Goal: Task Accomplishment & Management: Use online tool/utility

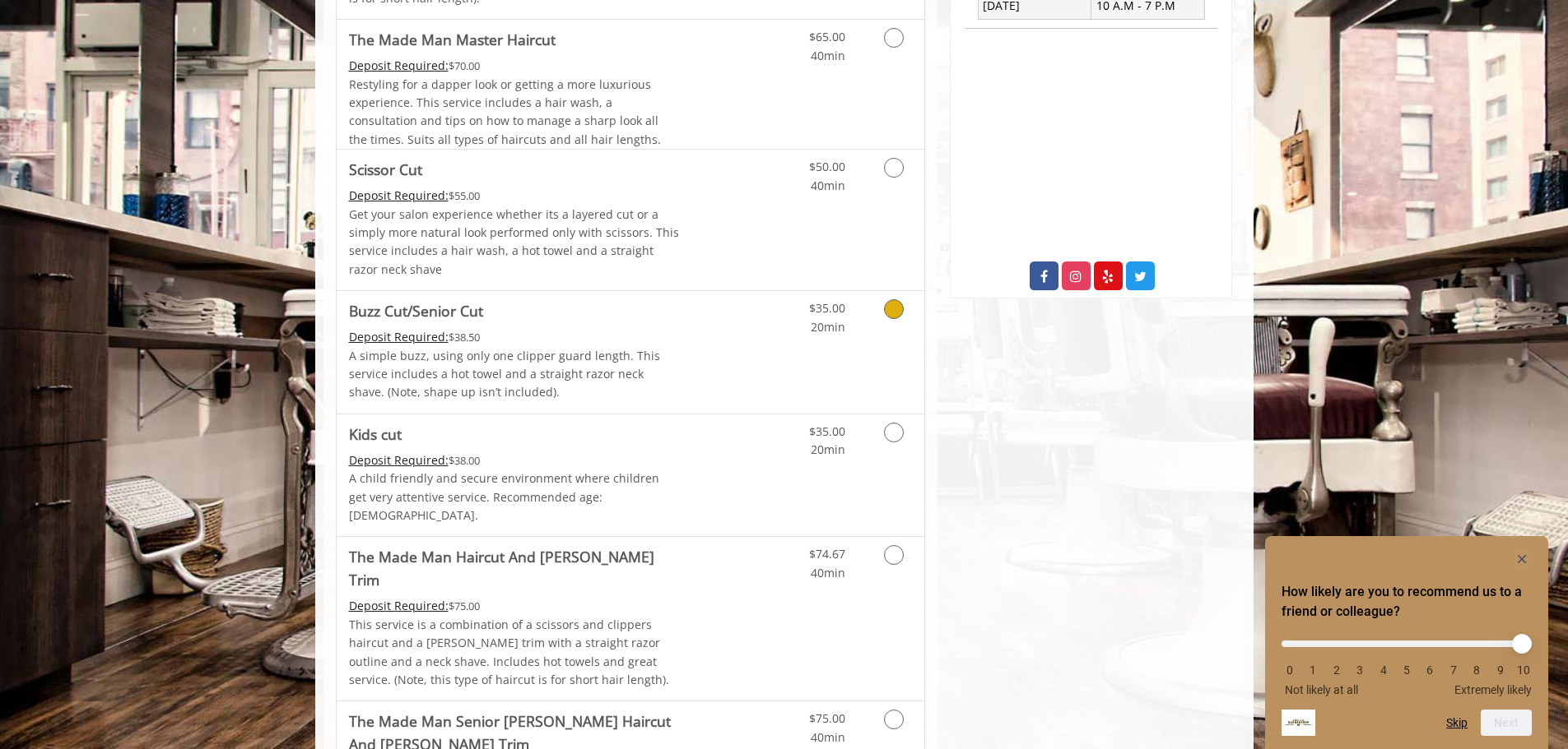
scroll to position [740, 0]
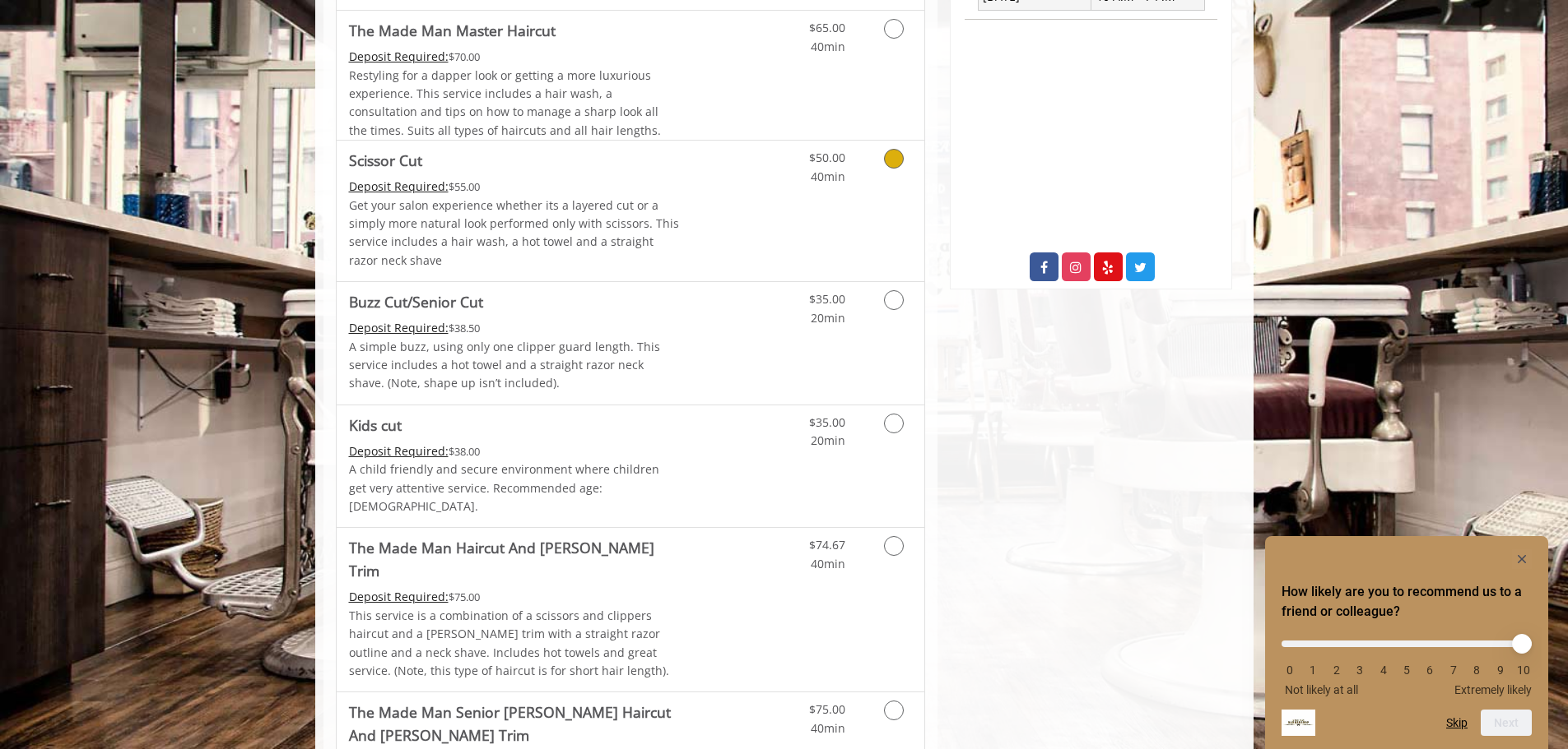
click at [663, 220] on p "Get your salon experience whether its a layered cut or a simply more natural lo…" at bounding box center [514, 233] width 331 height 74
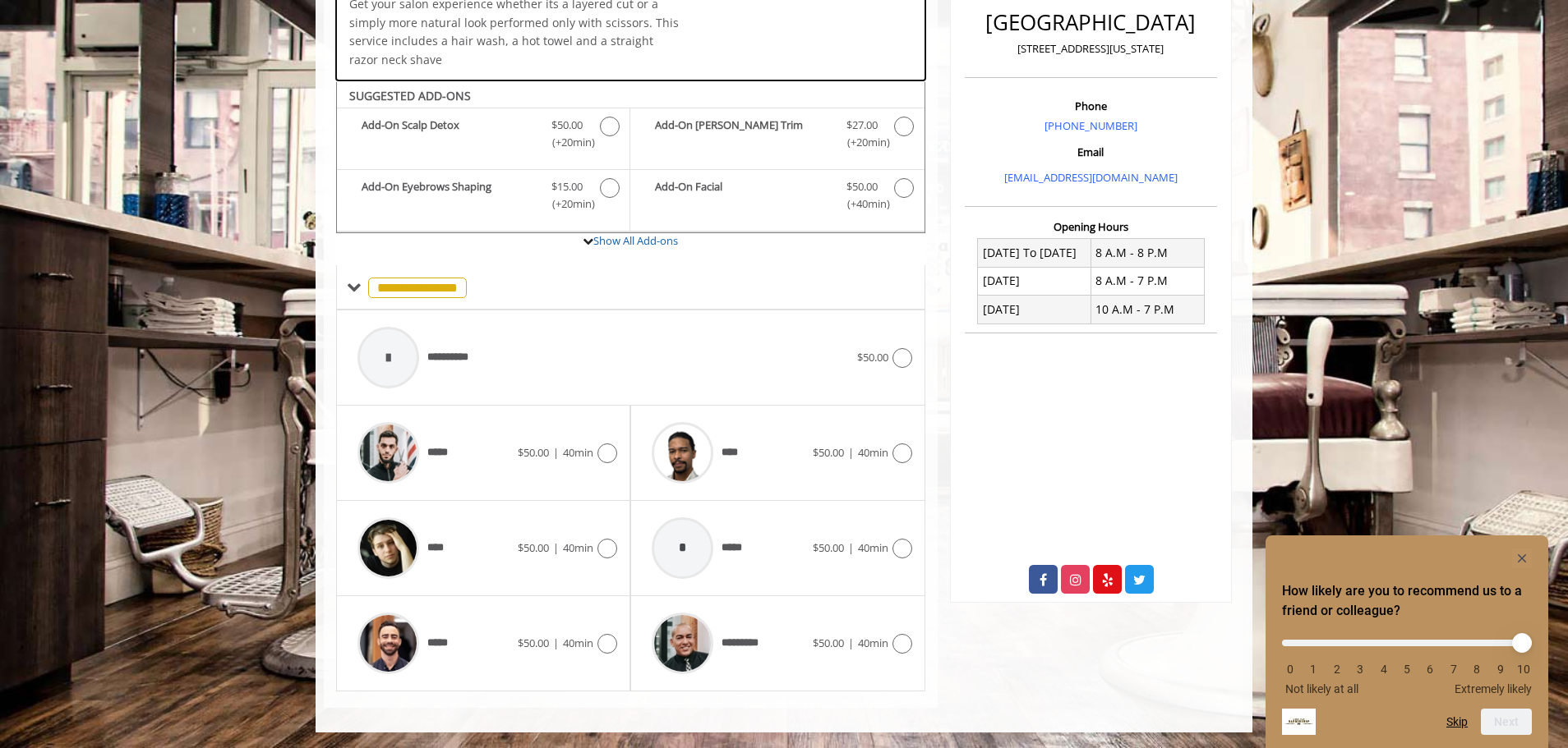
scroll to position [427, 0]
click at [611, 545] on icon at bounding box center [608, 548] width 20 height 20
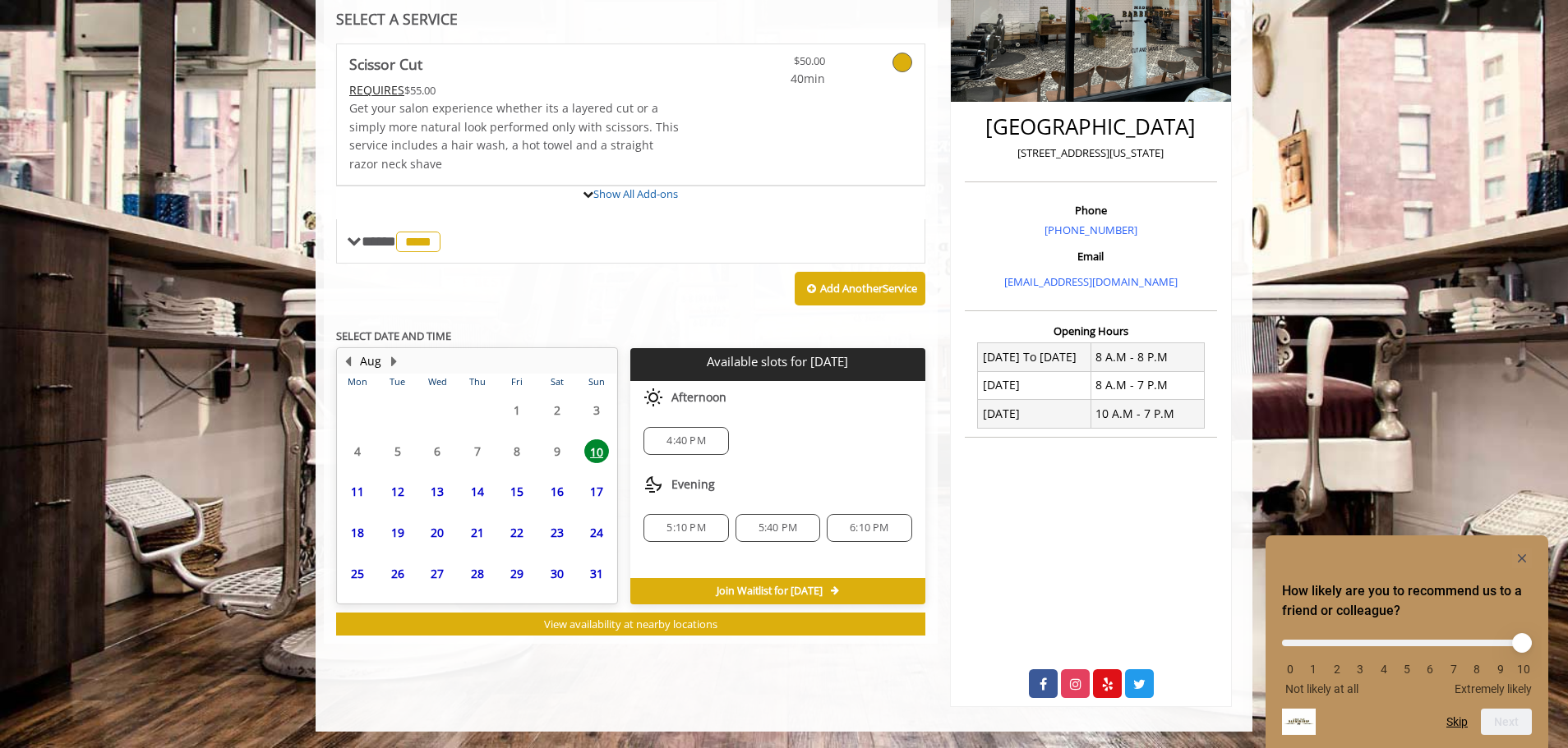
scroll to position [410, 0]
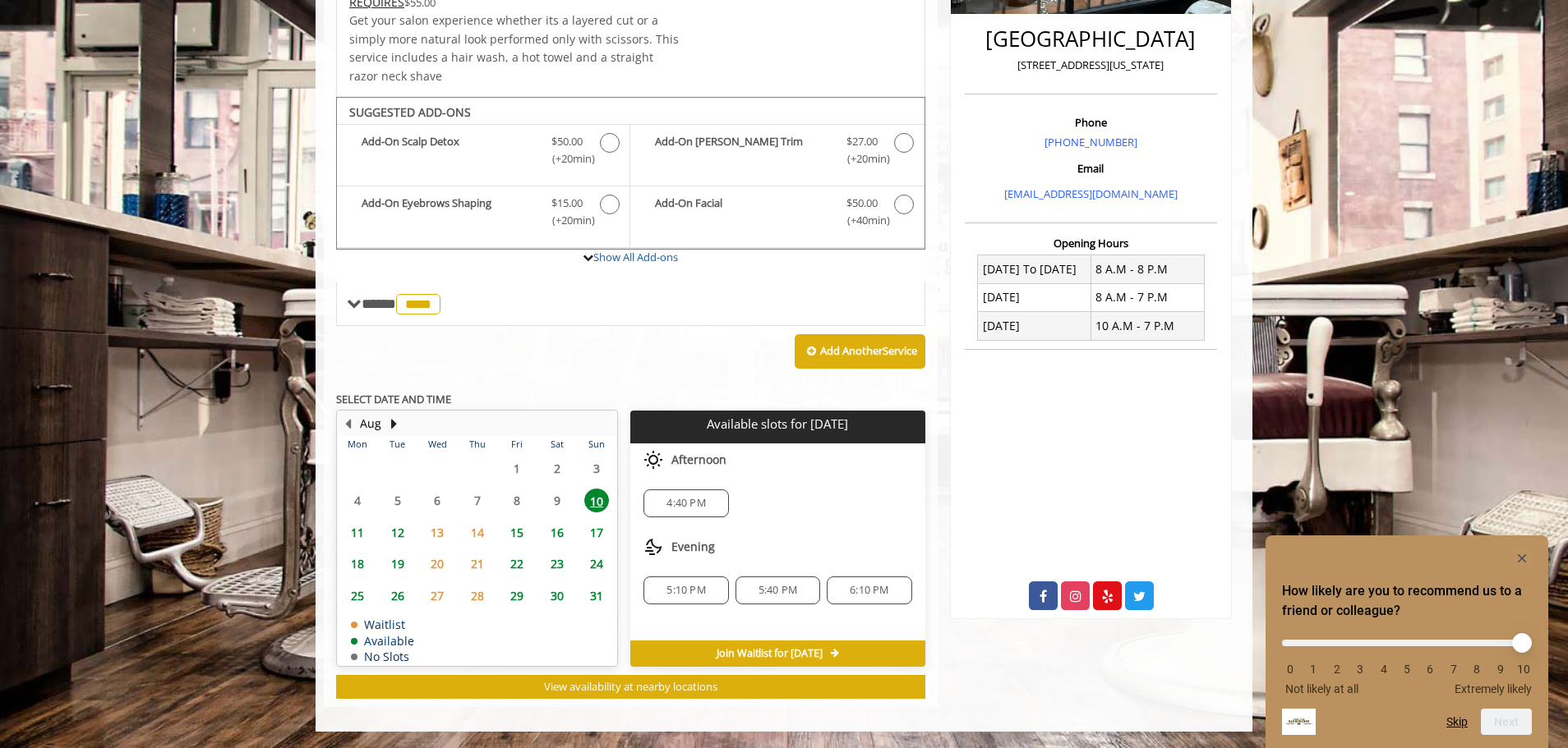
click at [358, 533] on span "11" at bounding box center [358, 533] width 25 height 24
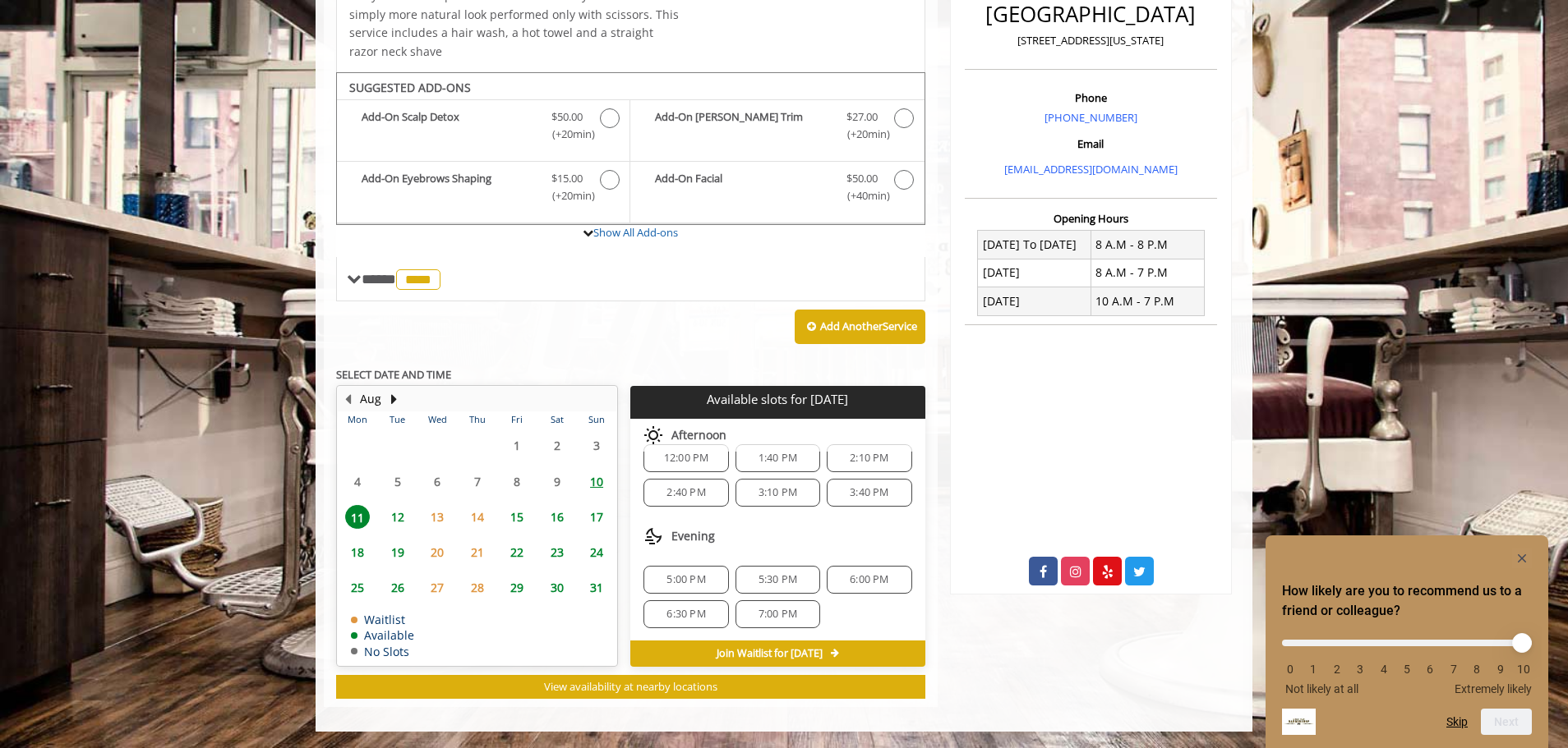
scroll to position [178, 0]
click at [699, 614] on span "6:30 PM" at bounding box center [685, 614] width 38 height 13
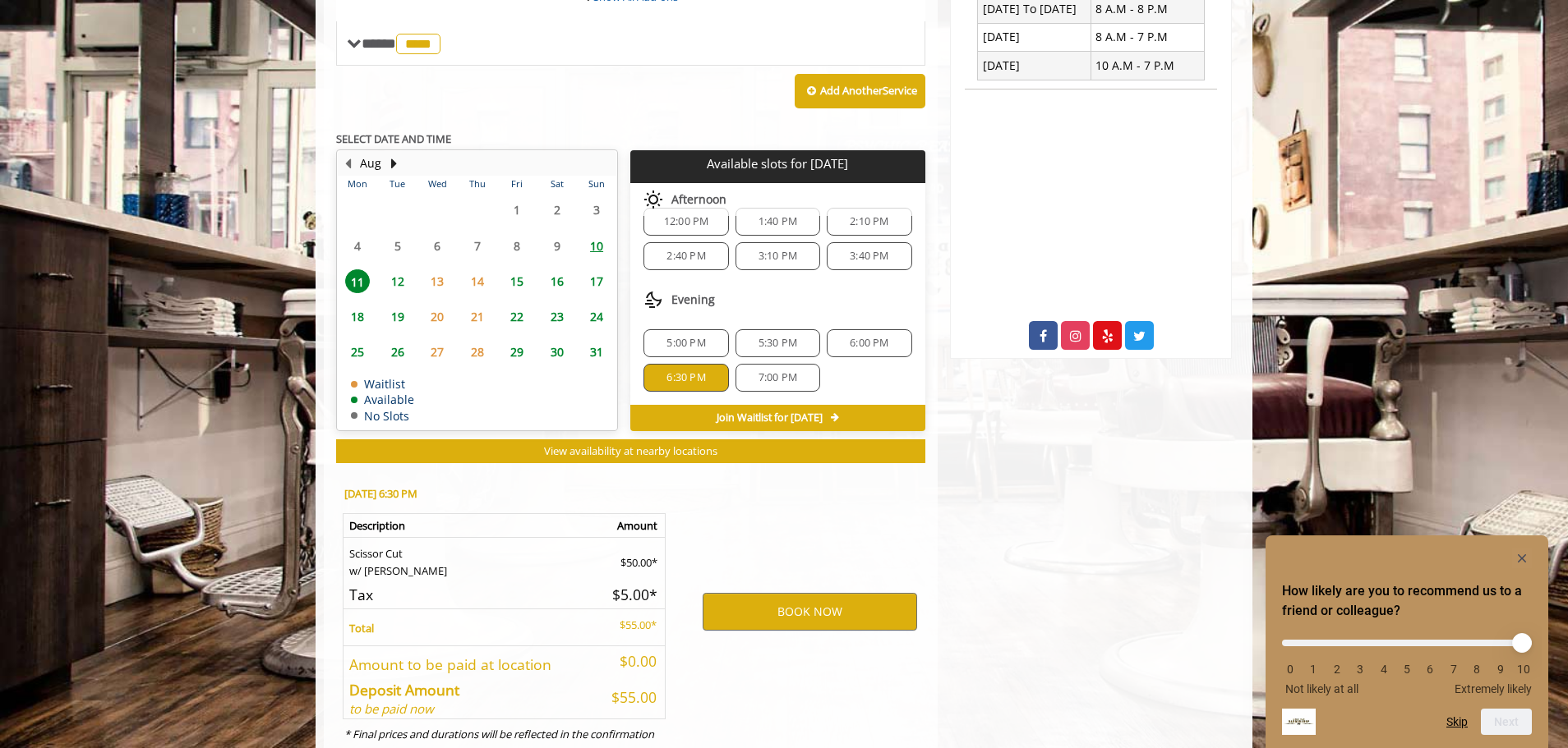
scroll to position [731, 0]
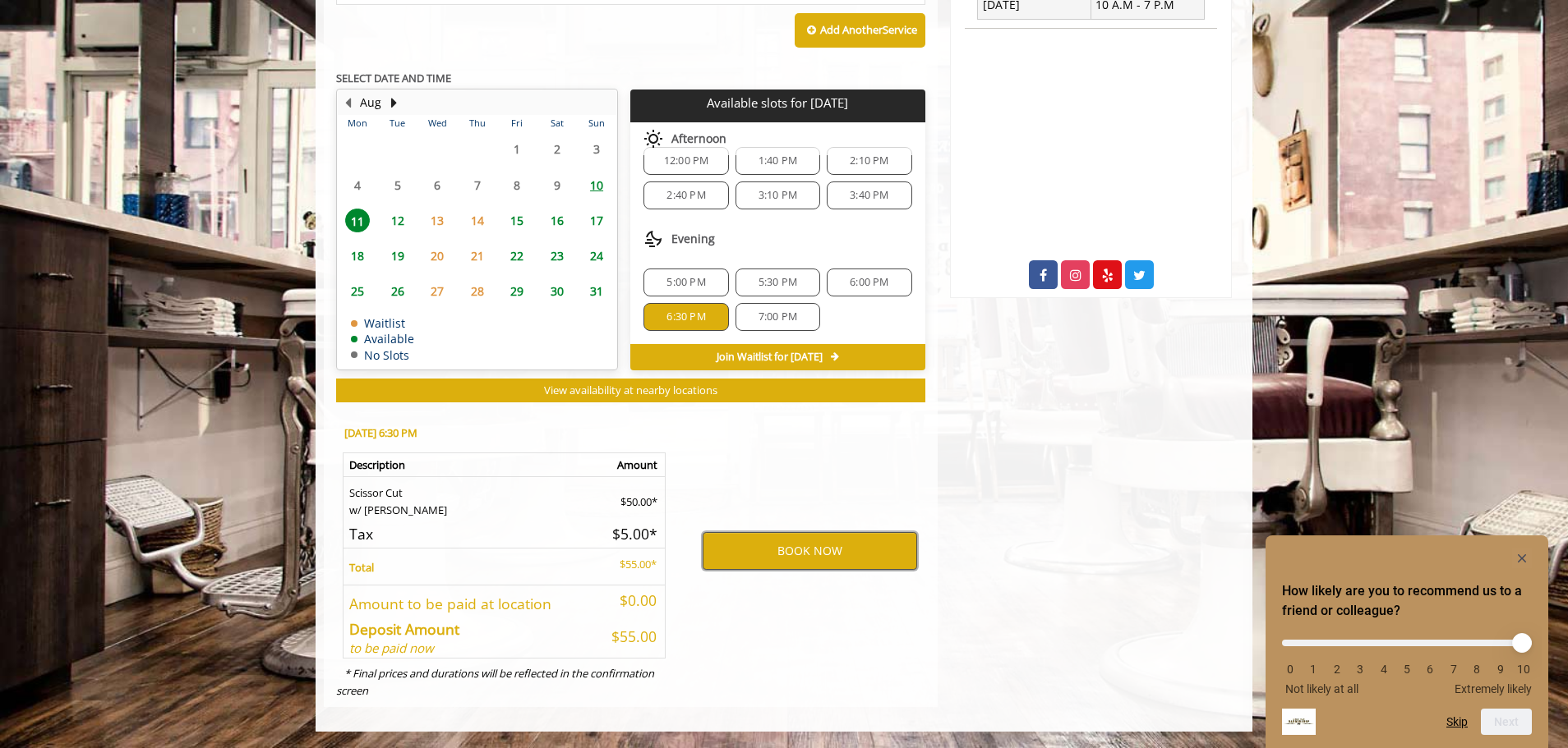
click at [780, 551] on button "BOOK NOW" at bounding box center [810, 551] width 214 height 37
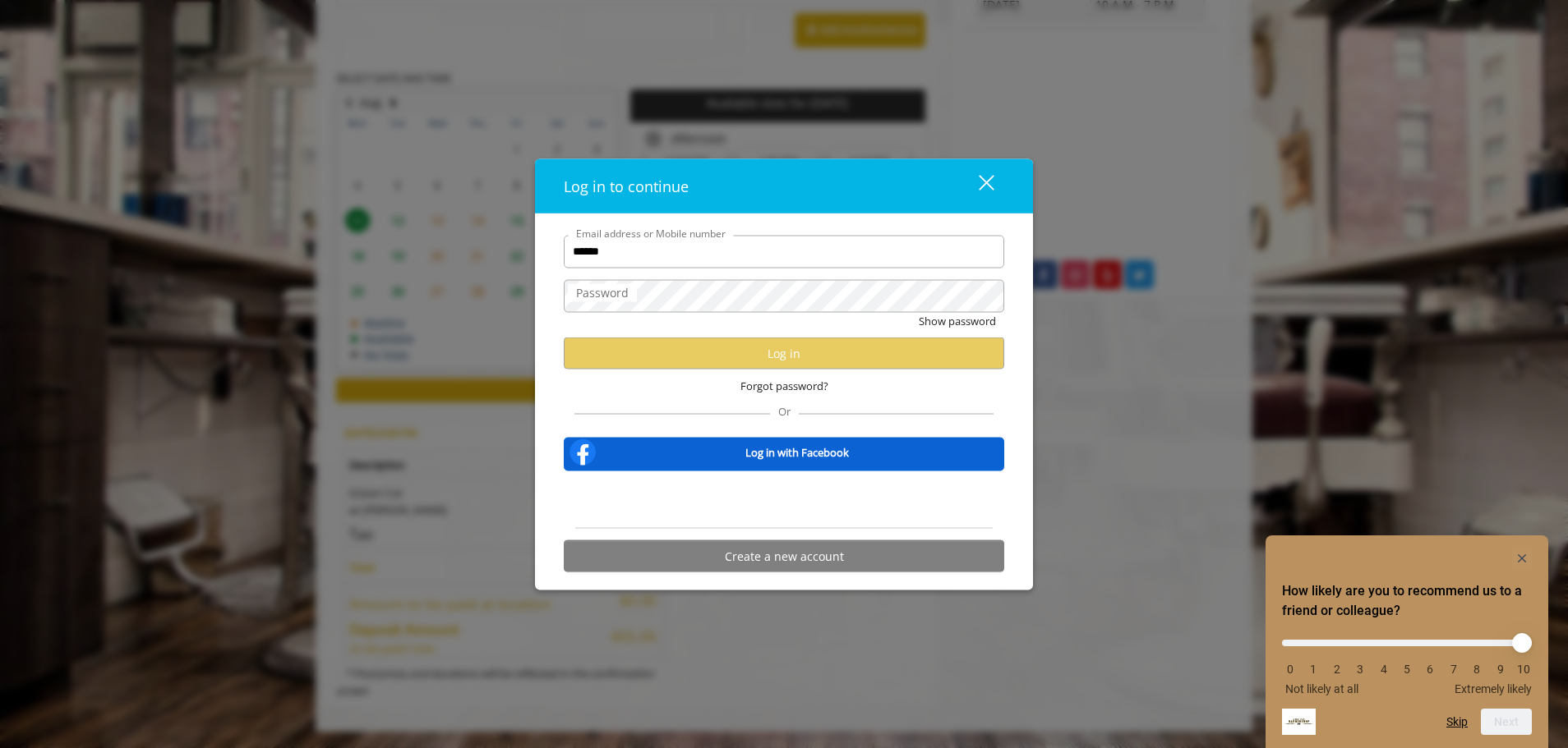
type input "**********"
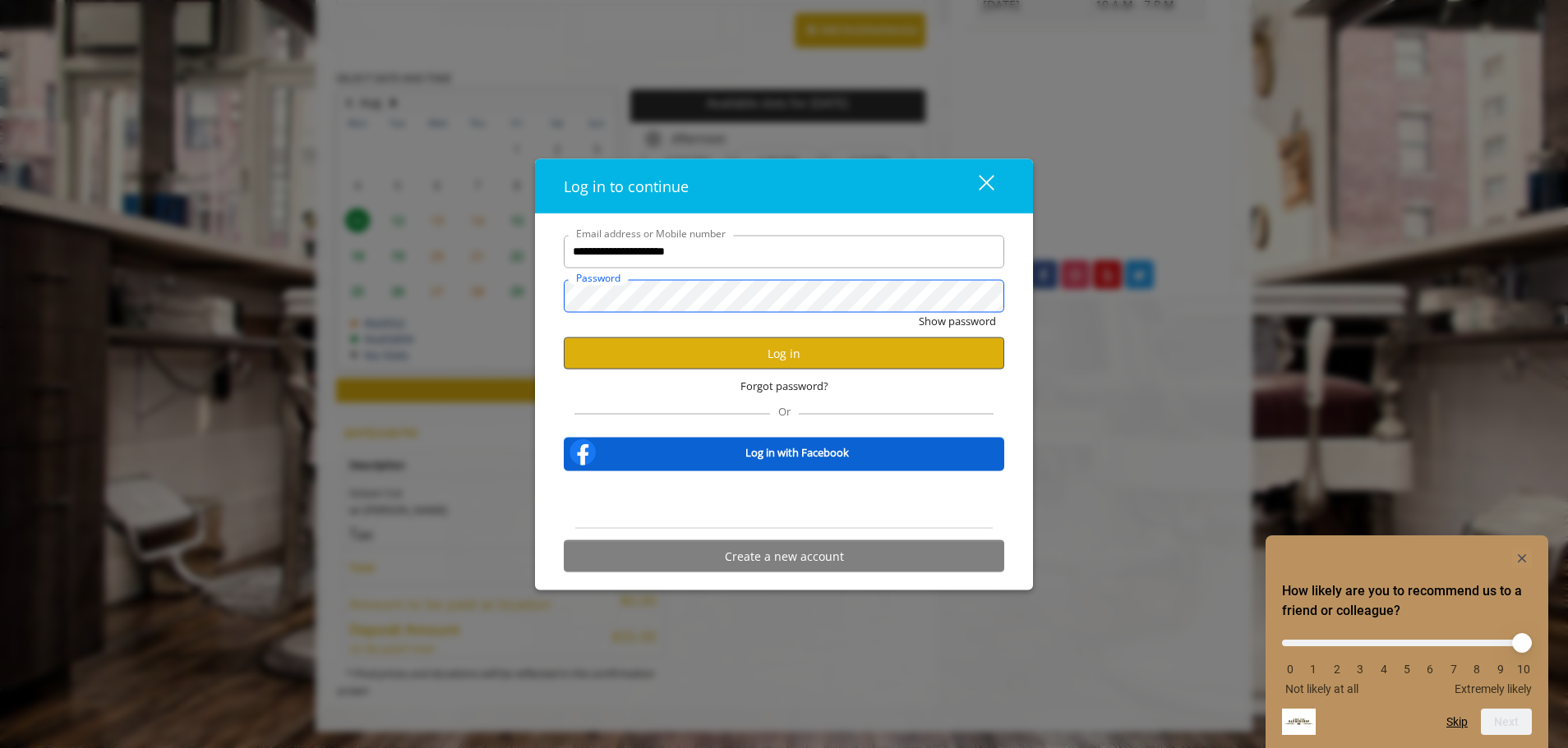
click at [919, 312] on button "Show password" at bounding box center [958, 320] width 77 height 17
click at [861, 346] on button "Log in" at bounding box center [784, 354] width 440 height 32
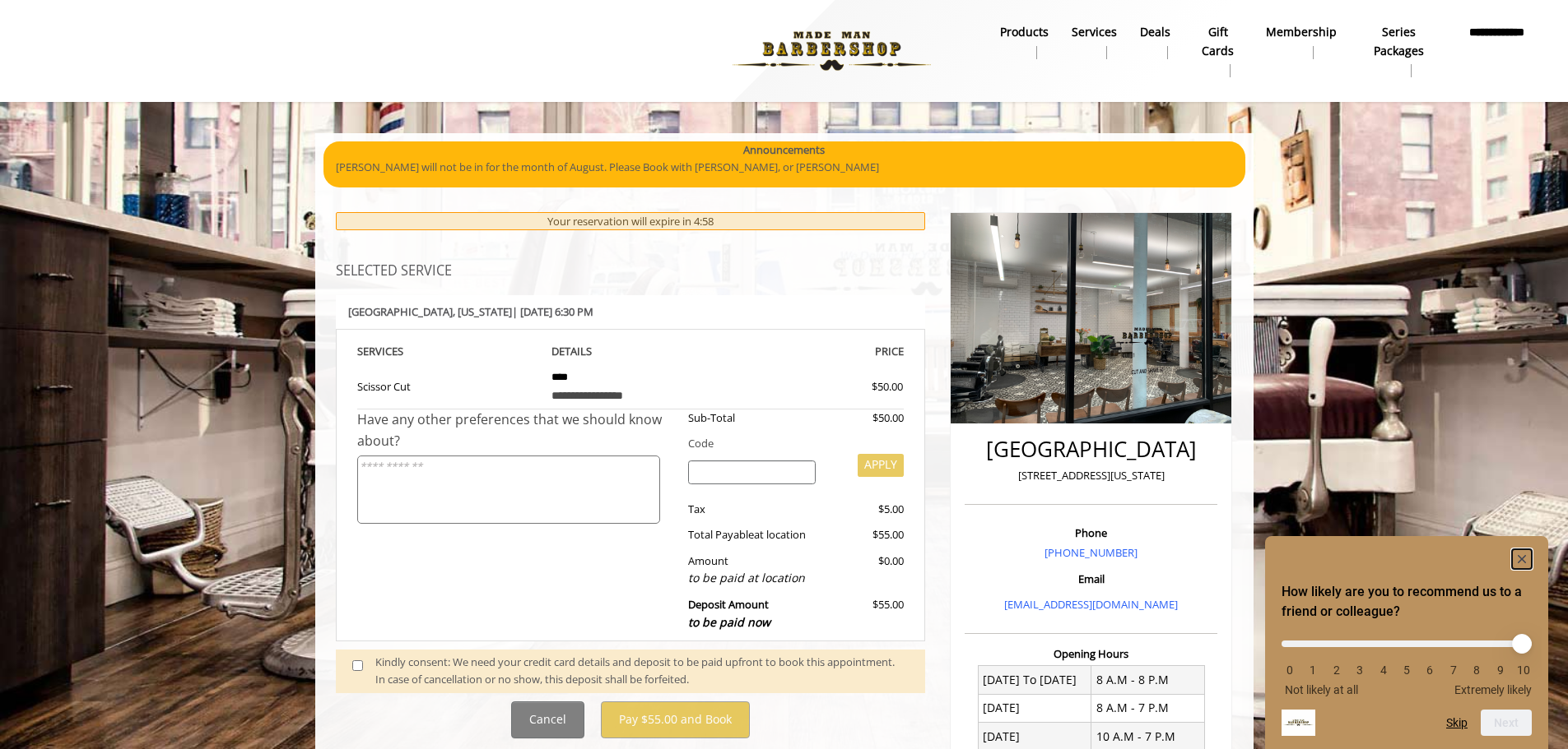
click at [1515, 550] on rect "Hide survey" at bounding box center [1522, 559] width 20 height 20
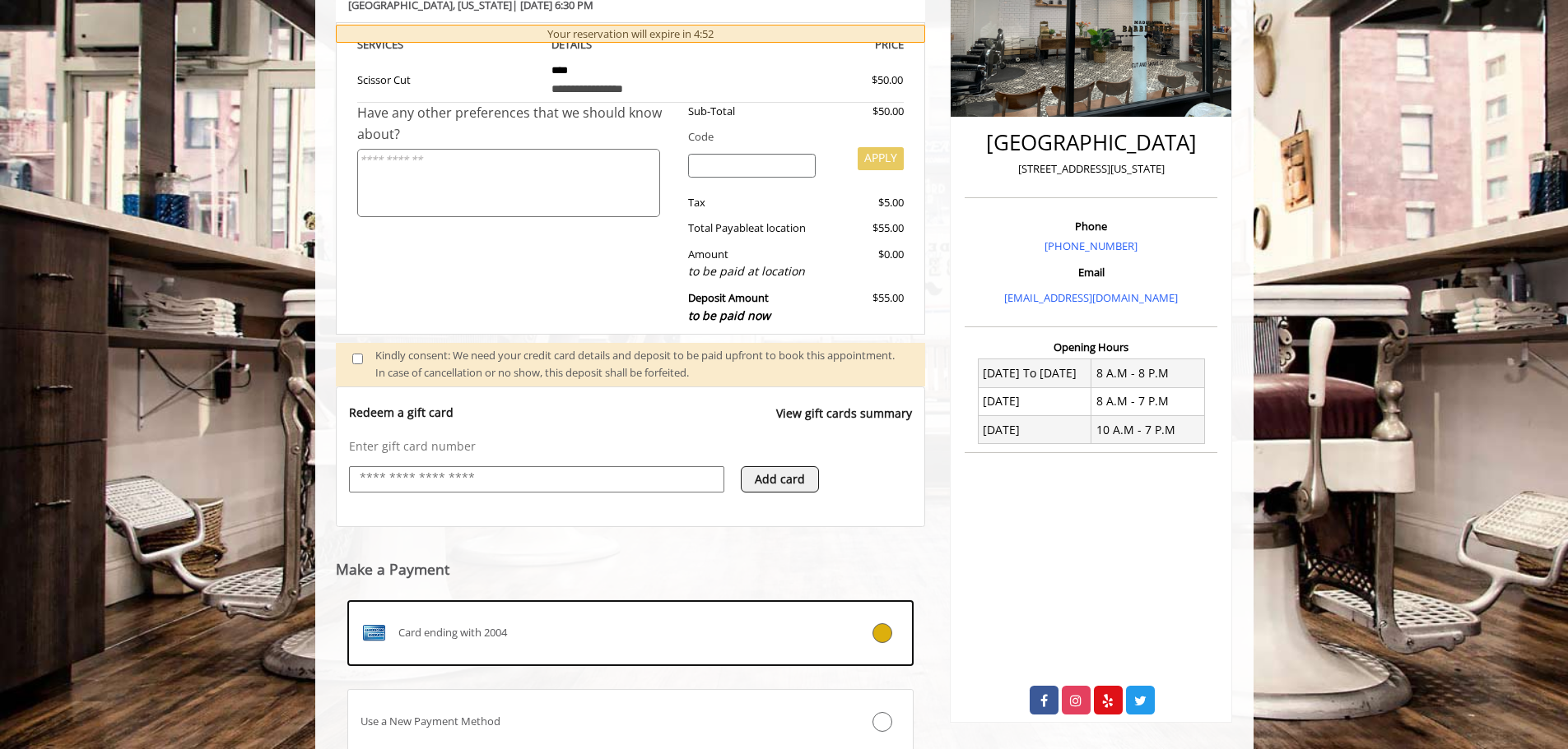
scroll to position [433, 0]
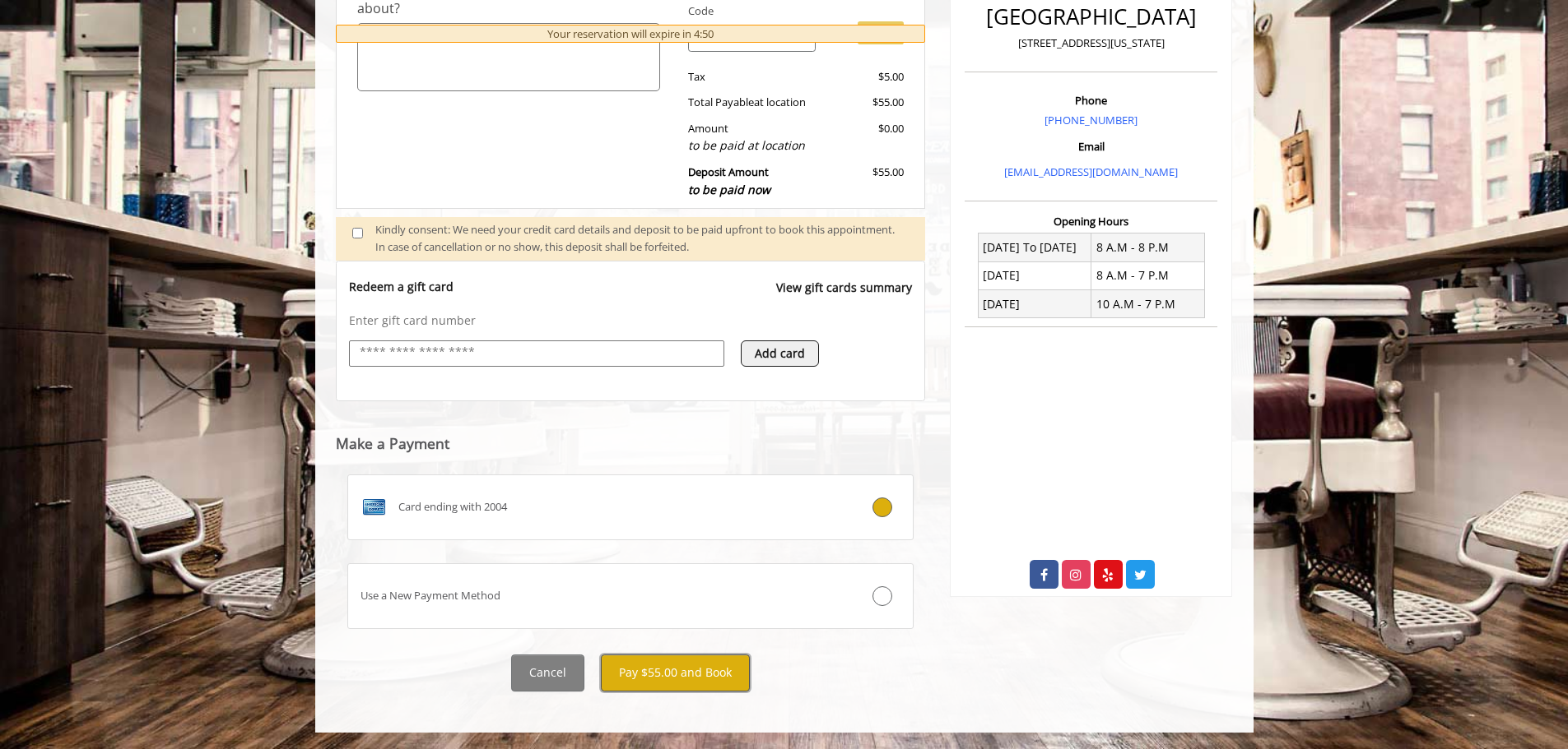
click at [689, 672] on button "Pay $55.00 and Book" at bounding box center [674, 673] width 149 height 37
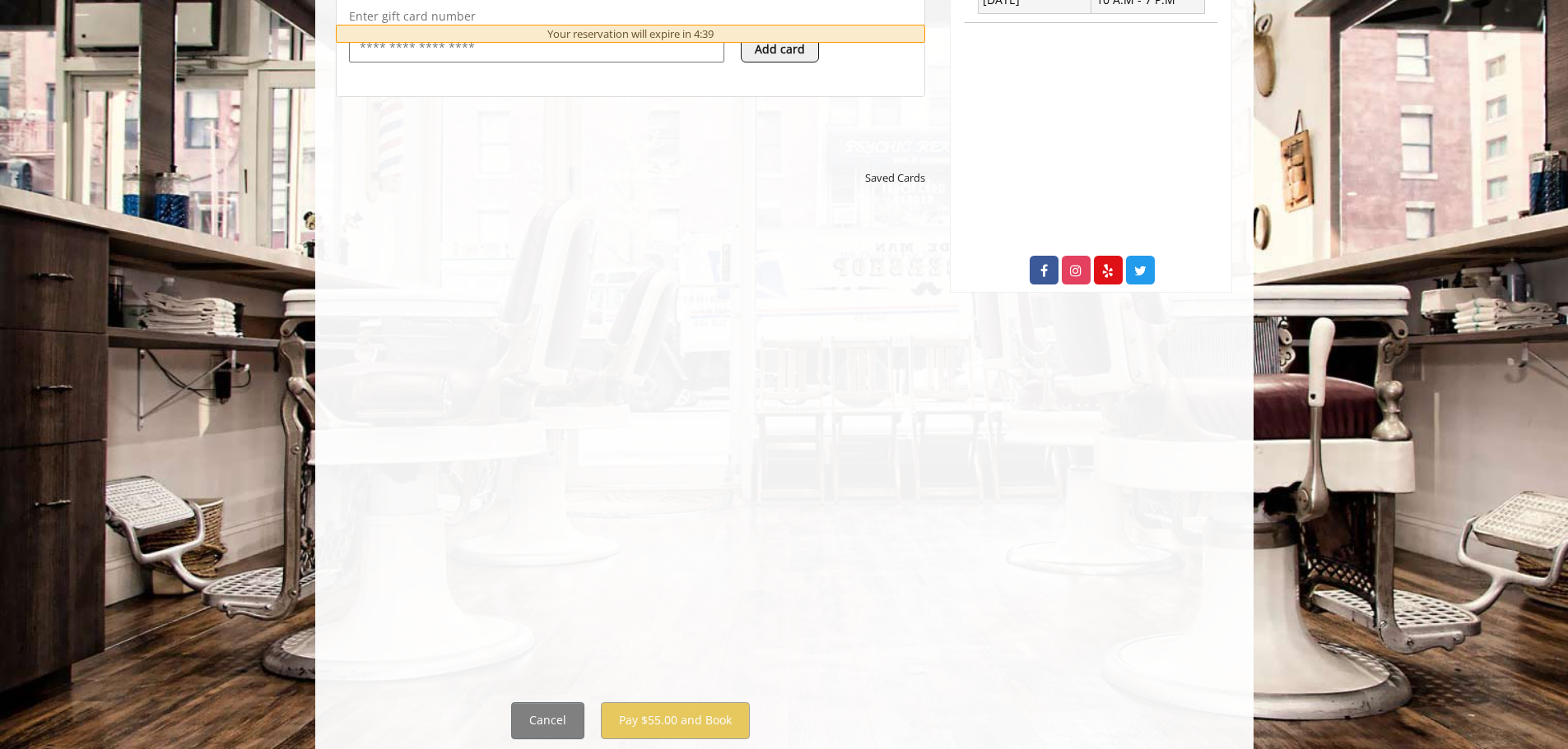
scroll to position [761, 0]
